Goal: Check status: Check status

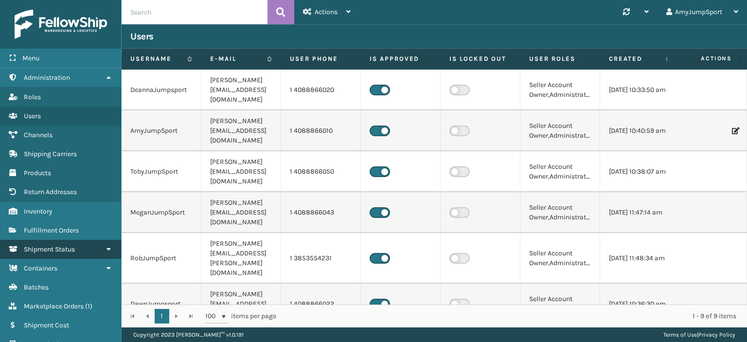
click at [73, 247] on span "Shipment Status" at bounding box center [49, 249] width 51 height 8
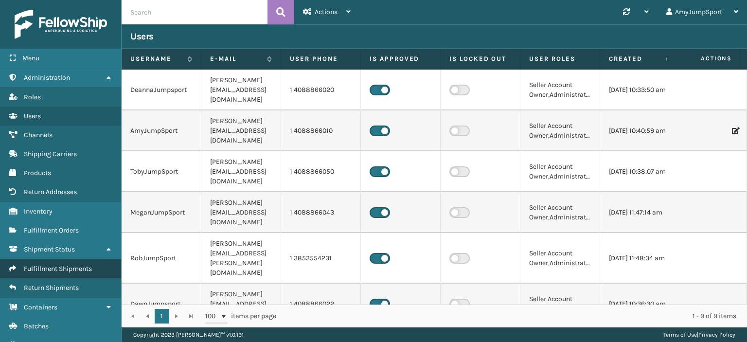
click at [74, 266] on span "Fulfillment Shipments" at bounding box center [58, 268] width 68 height 8
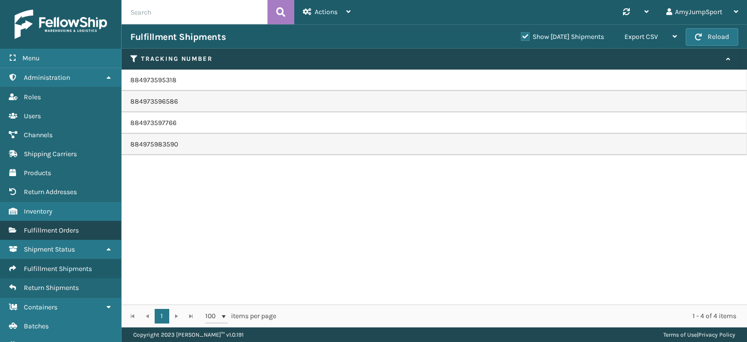
click at [49, 226] on span "Fulfillment Orders" at bounding box center [51, 230] width 55 height 8
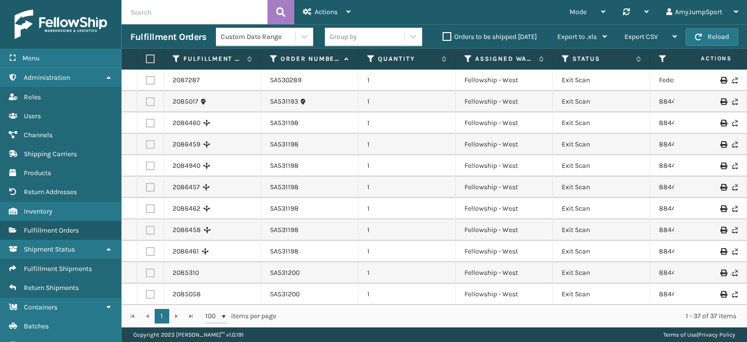
click at [181, 14] on input "text" at bounding box center [195, 12] width 146 height 24
paste input "SA531870"
type input "SA531870"
click at [280, 11] on icon at bounding box center [280, 12] width 9 height 15
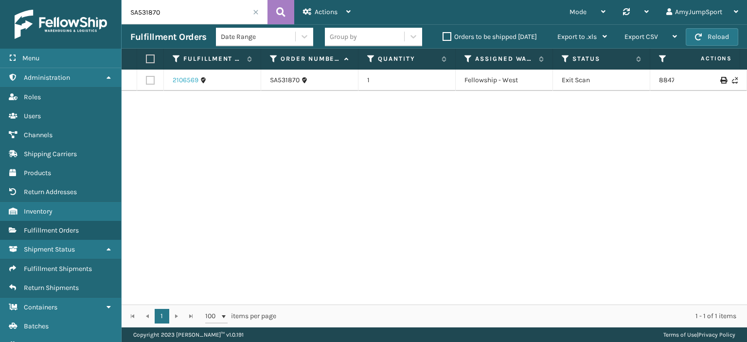
click at [185, 78] on link "2106569" at bounding box center [186, 80] width 26 height 10
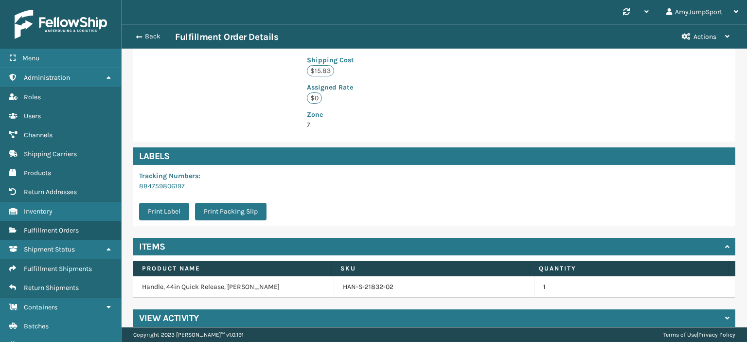
scroll to position [242, 0]
